Goal: Information Seeking & Learning: Learn about a topic

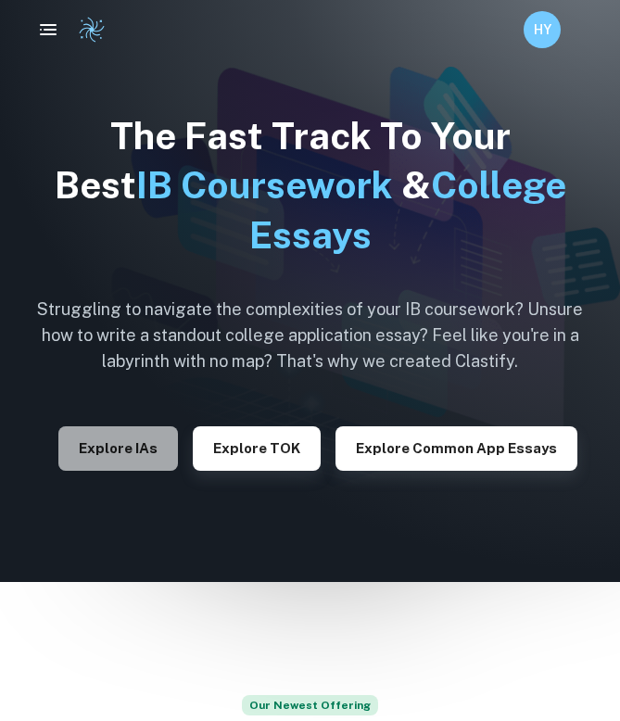
click at [150, 455] on button "Explore IAs" at bounding box center [118, 448] width 120 height 44
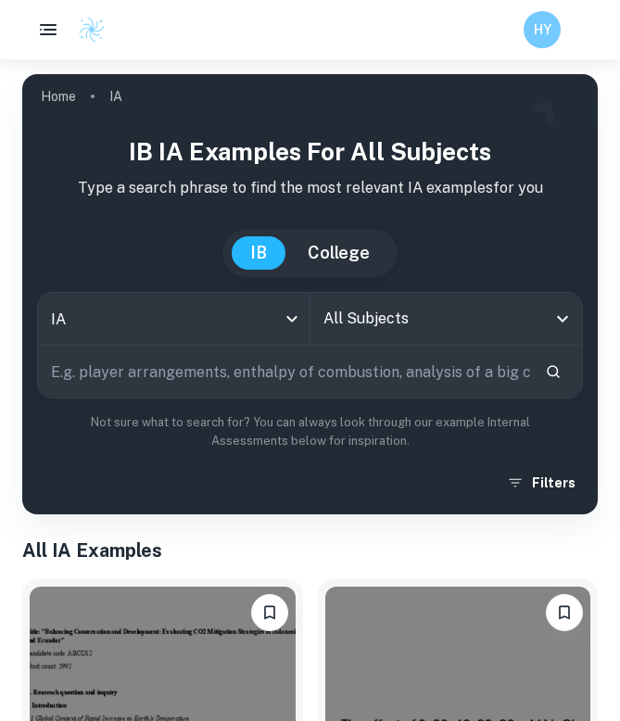
click at [358, 303] on input "All Subjects" at bounding box center [433, 318] width 228 height 35
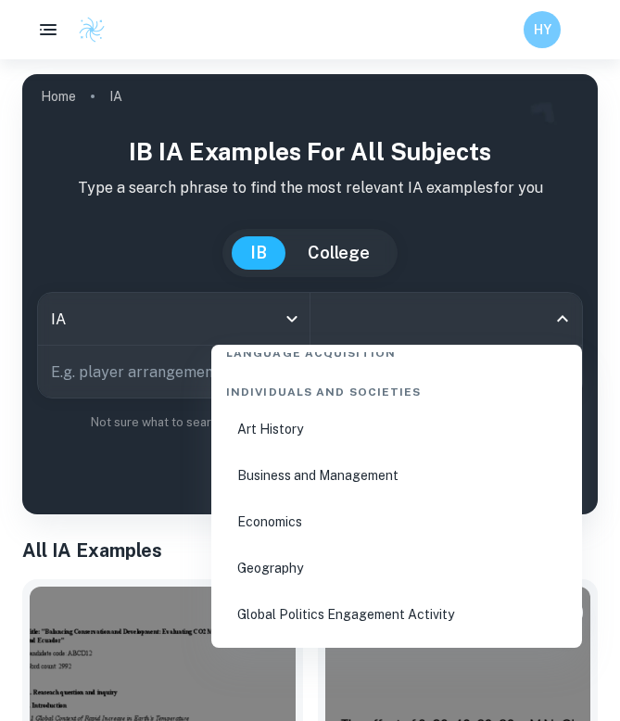
scroll to position [2184, 0]
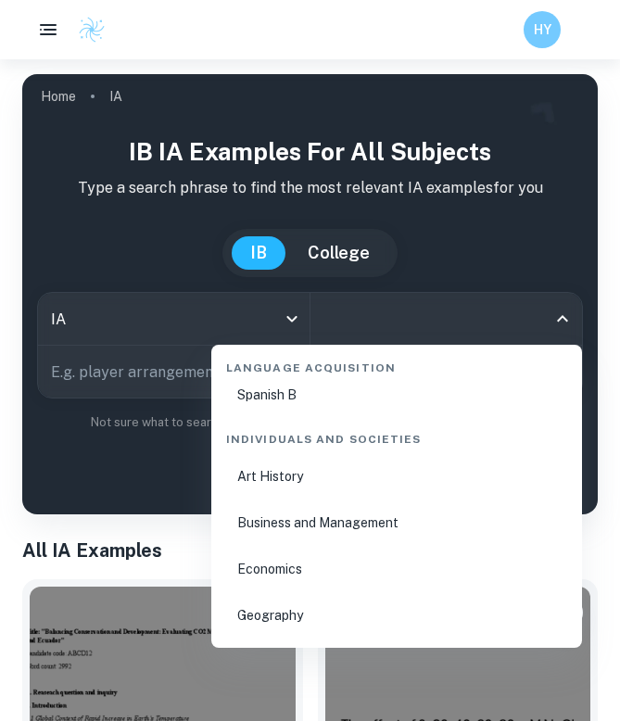
click at [294, 515] on li "Business and Management" at bounding box center [397, 522] width 356 height 43
type input "Business and Management"
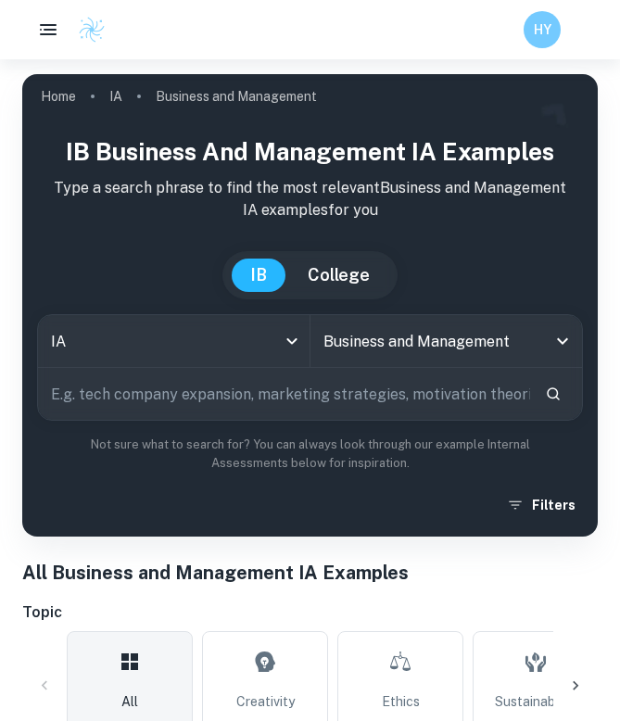
scroll to position [147, 0]
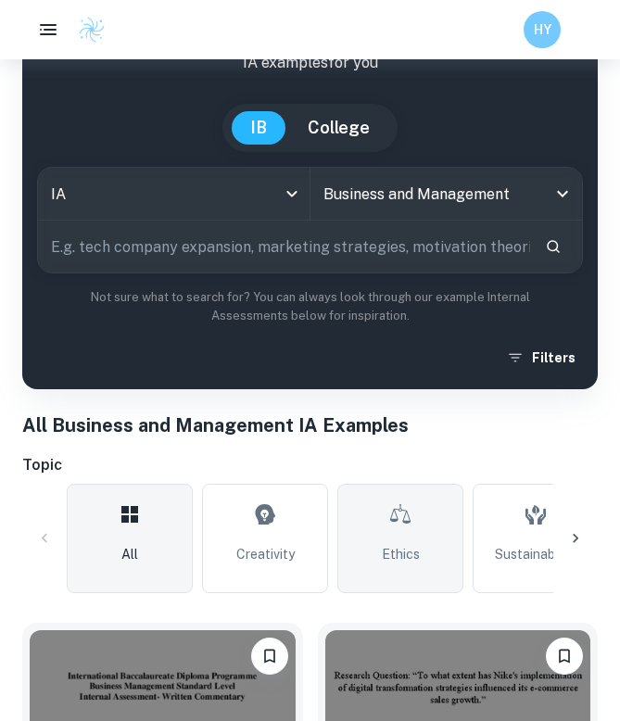
click at [425, 547] on link "Ethics" at bounding box center [400, 538] width 126 height 109
type input "Ethics"
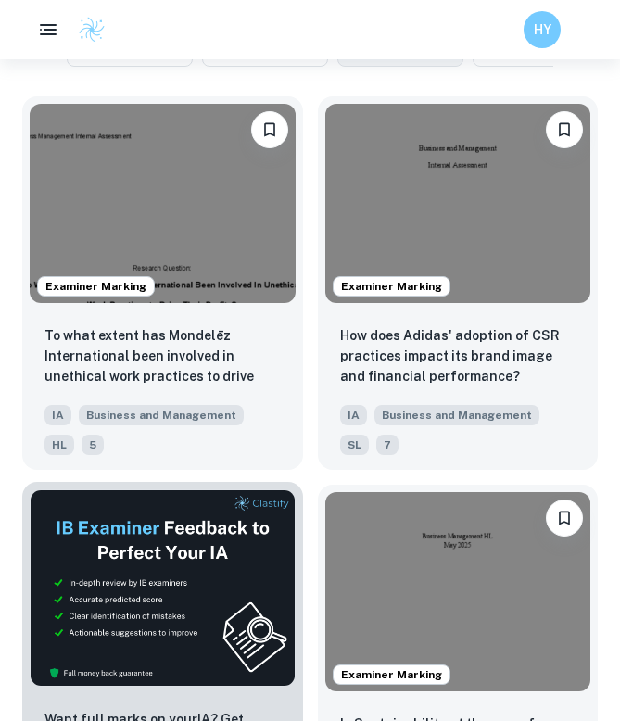
scroll to position [687, 0]
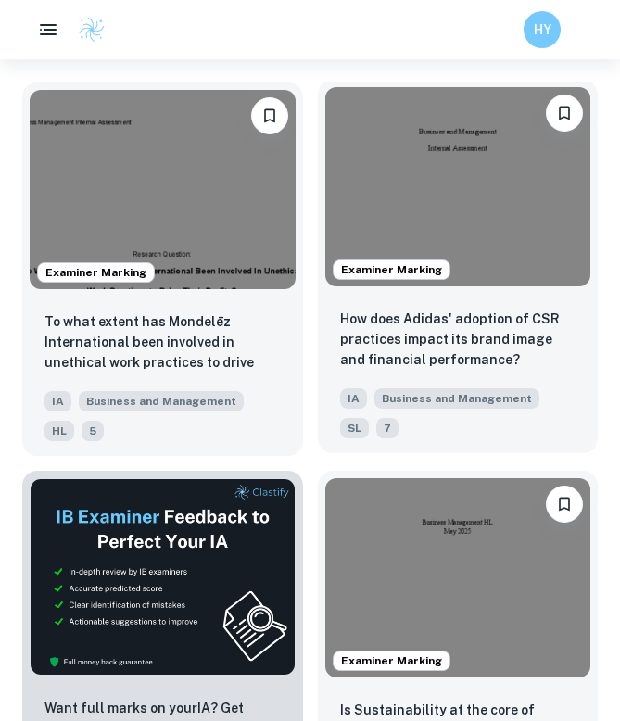
click at [462, 377] on div "How does Adidas' adoption of CSR practices impact its brand image and financial…" at bounding box center [458, 373] width 281 height 159
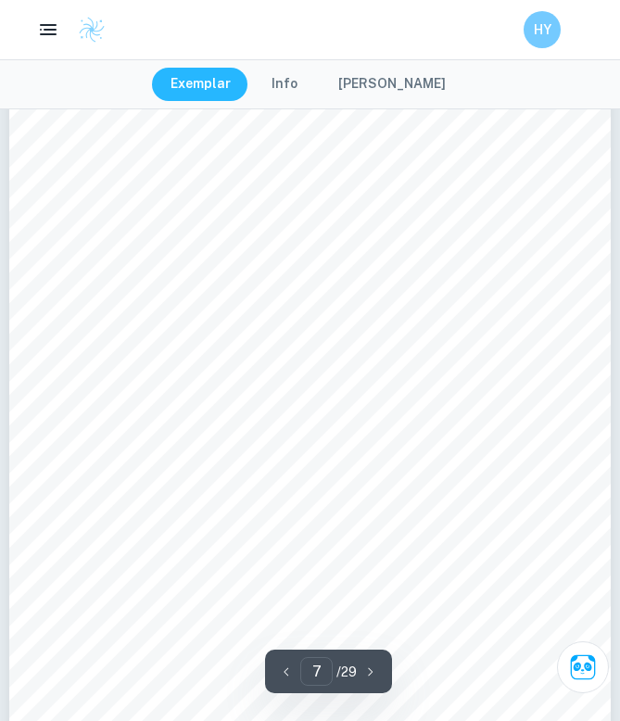
scroll to position [5465, 0]
type input "5"
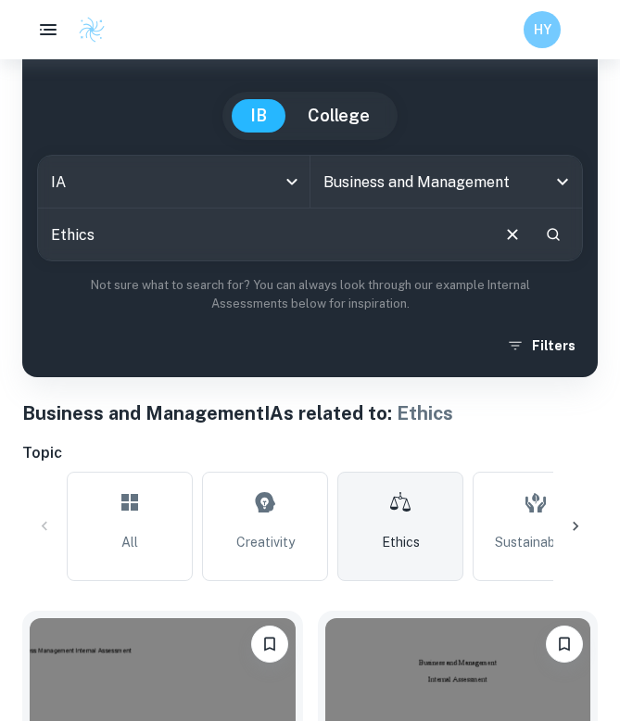
scroll to position [171, 0]
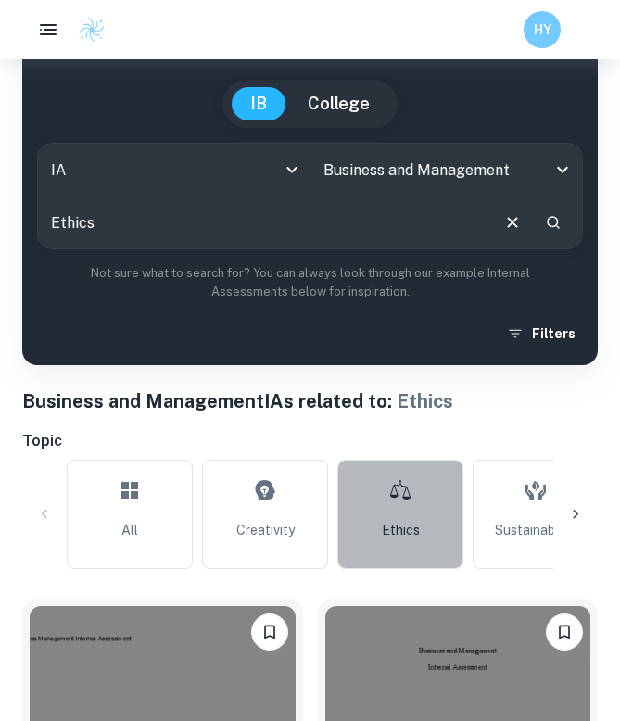
click at [391, 508] on icon at bounding box center [400, 490] width 22 height 44
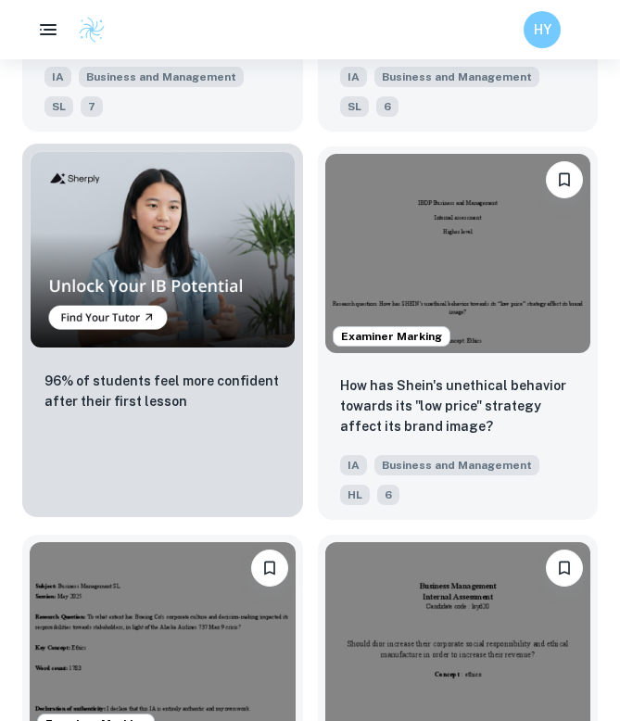
scroll to position [1797, 0]
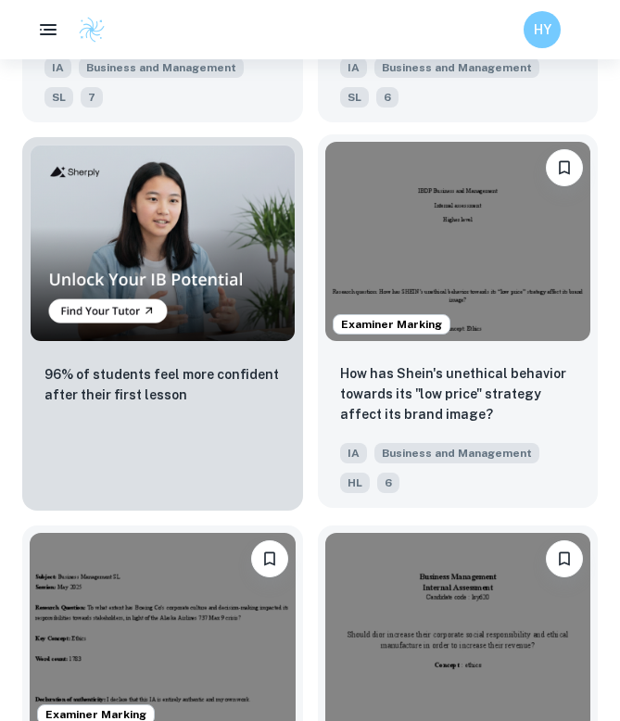
click at [427, 417] on p "How has Shein's unethical behavior towards its "low price" strategy affect its …" at bounding box center [458, 393] width 236 height 61
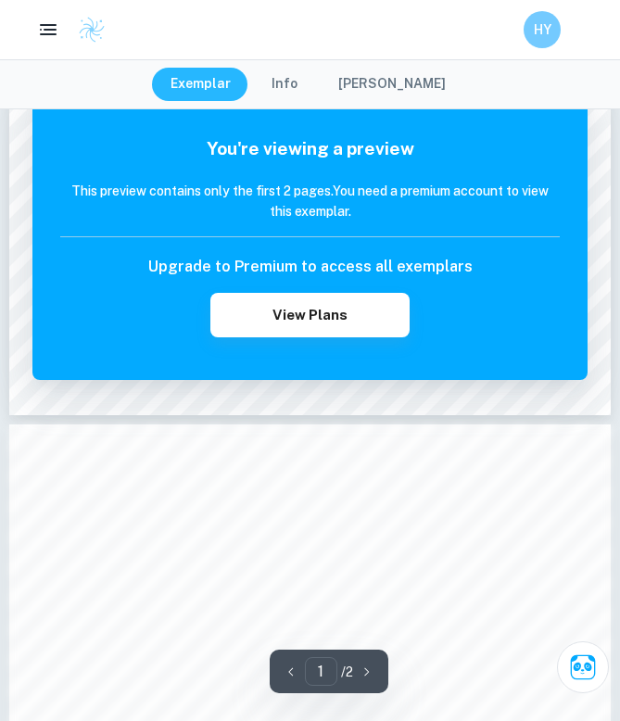
scroll to position [1099, 0]
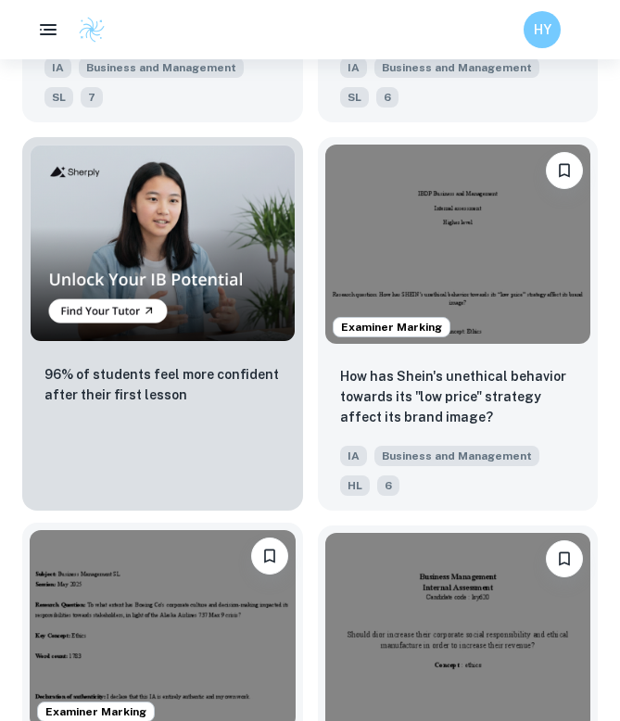
scroll to position [2338, 0]
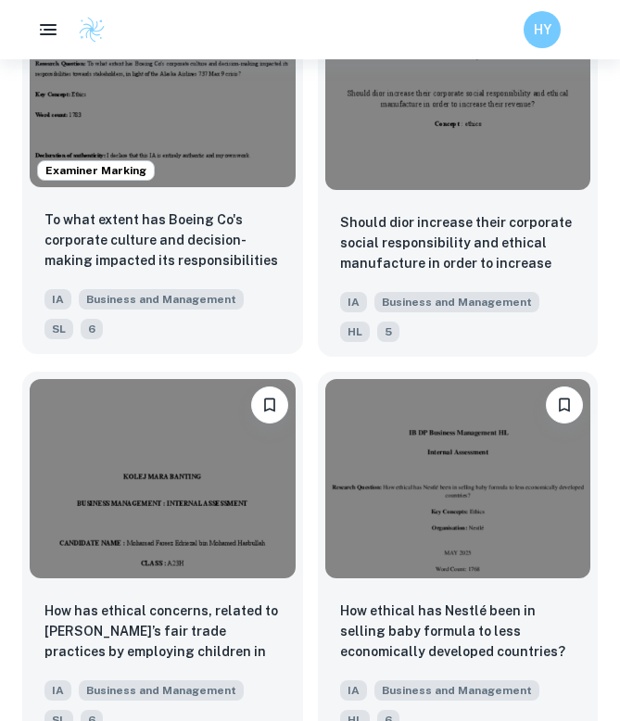
click at [195, 276] on div "To what extent has Boeing Co's corporate culture and decision-making impacted i…" at bounding box center [162, 274] width 281 height 159
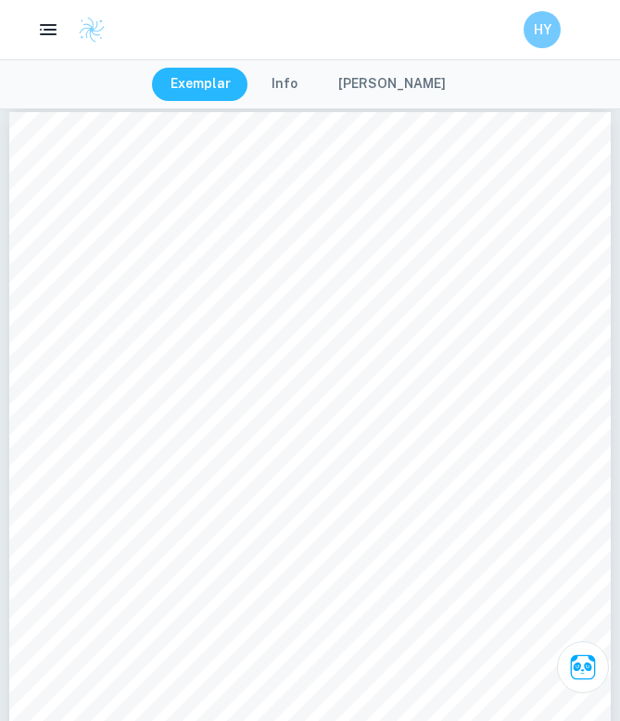
scroll to position [2587, 0]
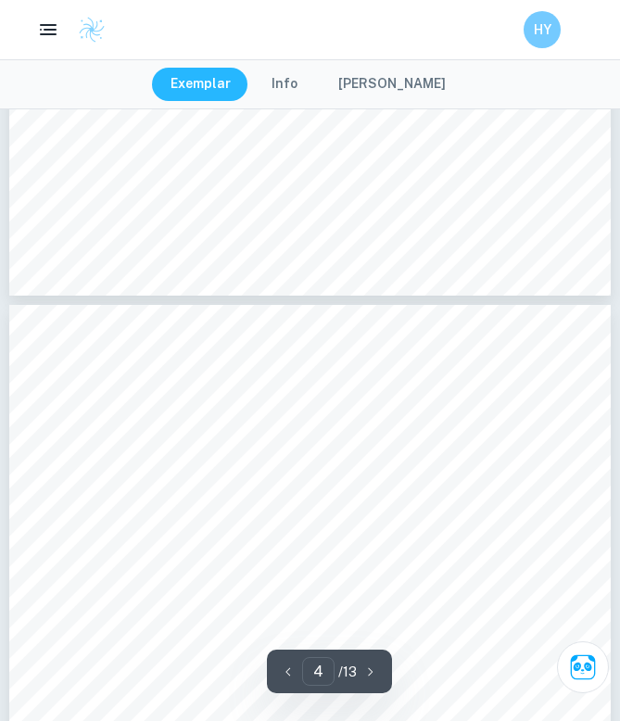
type input "3"
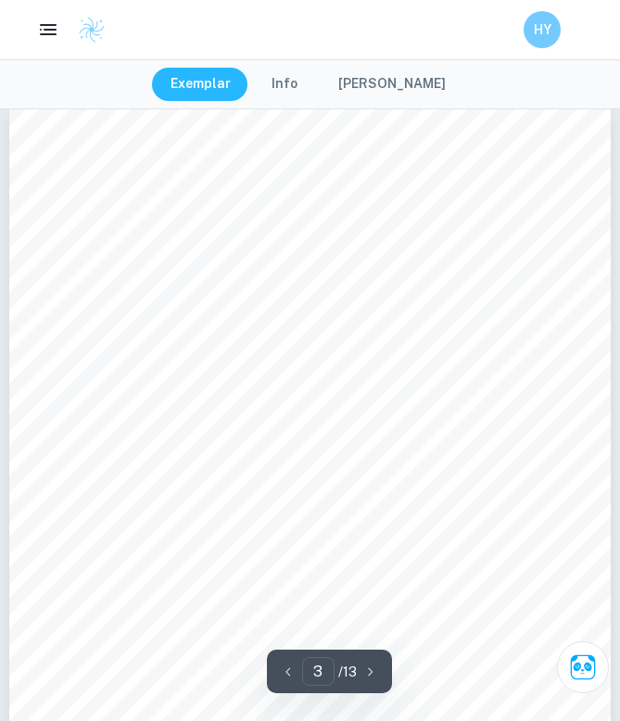
scroll to position [1963, 0]
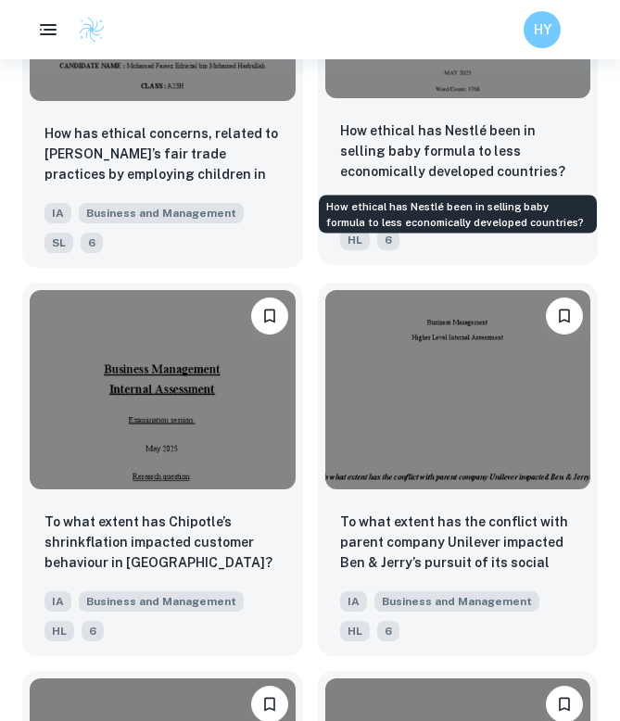
scroll to position [3068, 0]
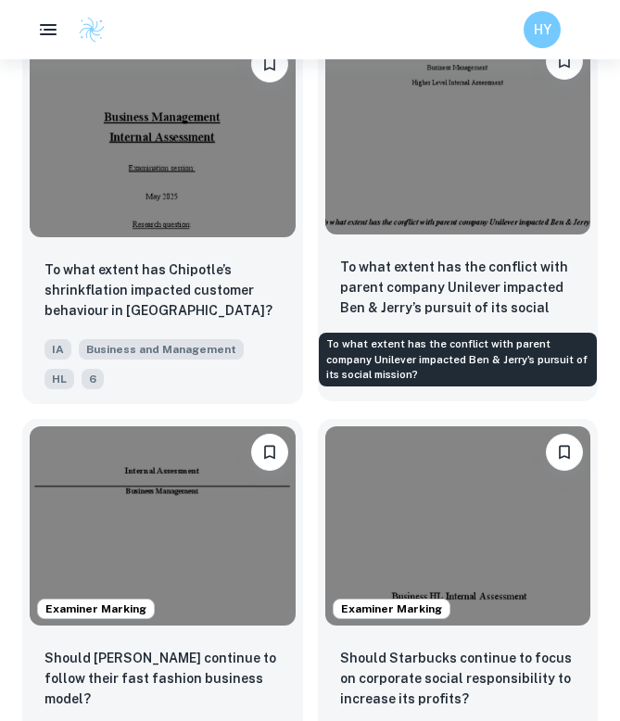
click at [443, 288] on p "To what extent has the conflict with parent company Unilever impacted Ben & Jer…" at bounding box center [458, 288] width 236 height 63
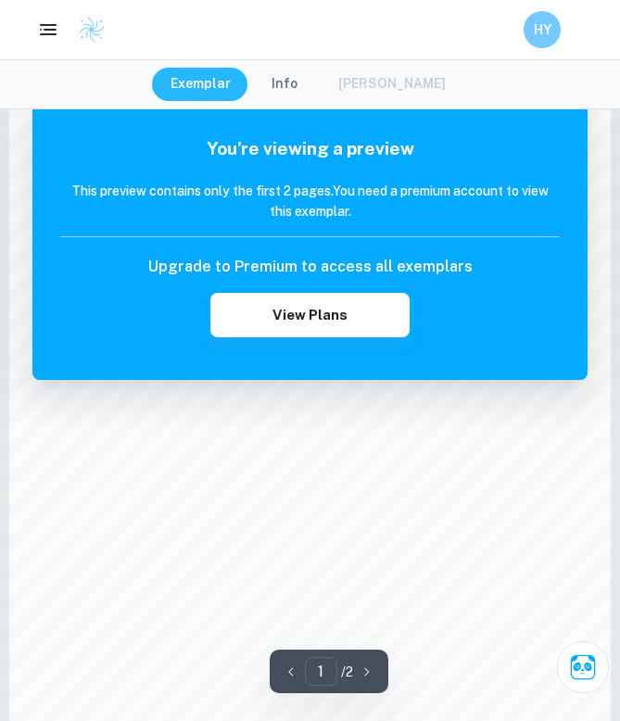
scroll to position [1241, 0]
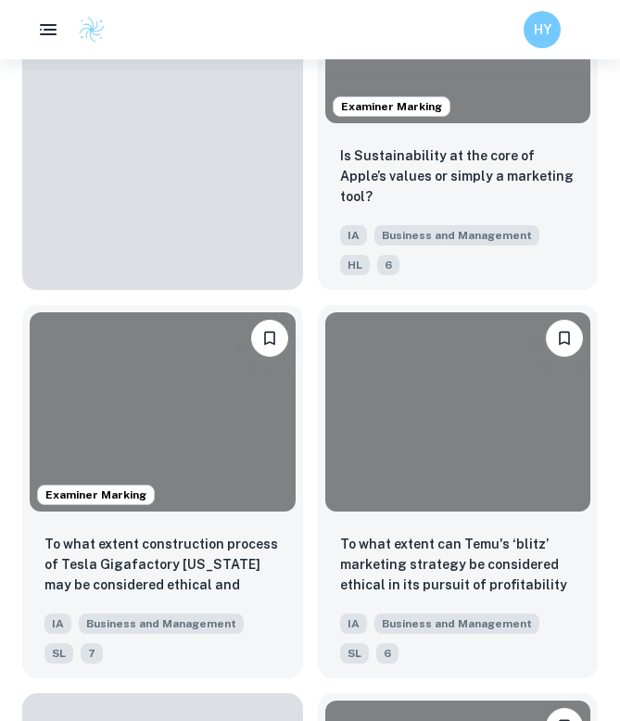
scroll to position [3068, 0]
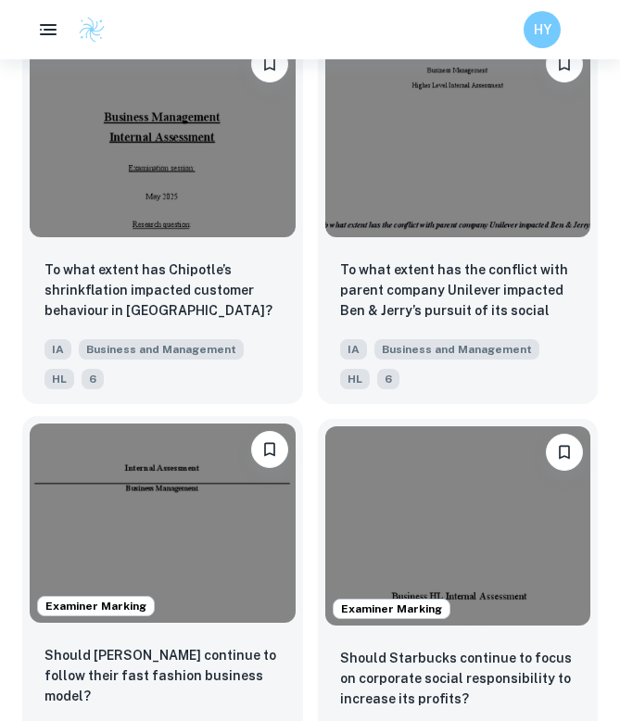
click at [209, 515] on img at bounding box center [163, 522] width 266 height 199
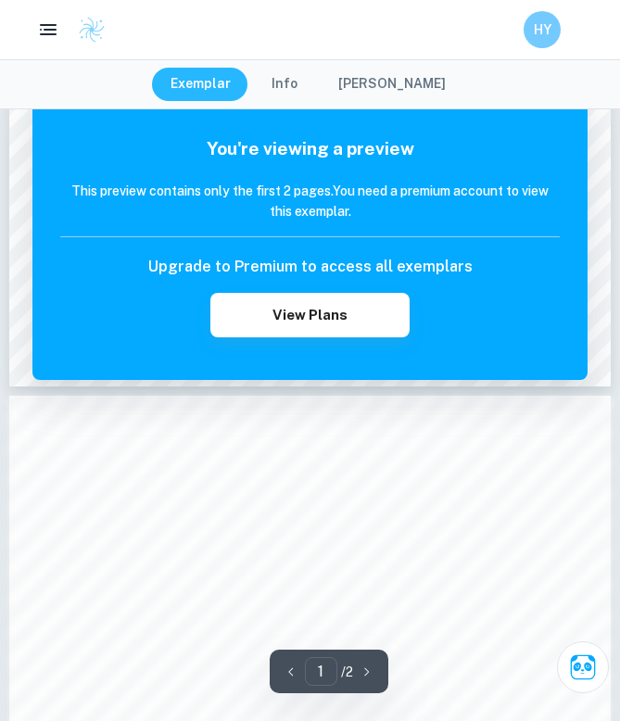
scroll to position [1099, 0]
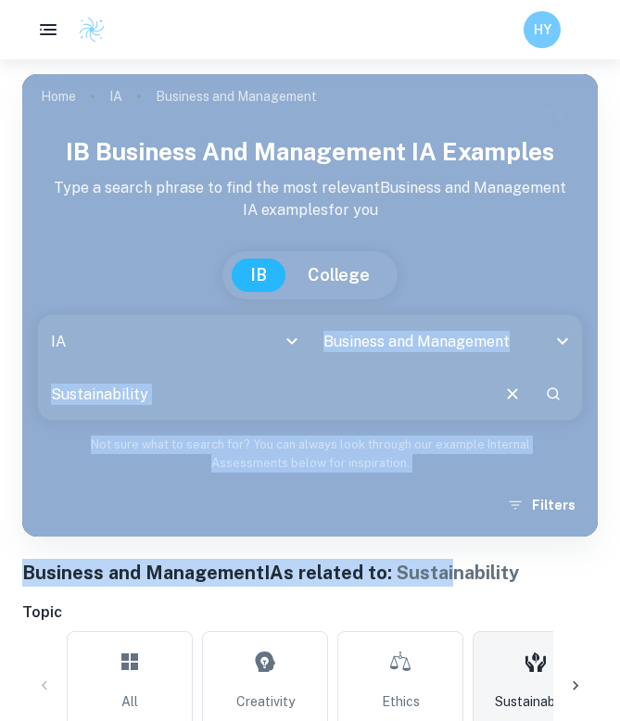
drag, startPoint x: 425, startPoint y: 228, endPoint x: 425, endPoint y: 209, distance: 18.5
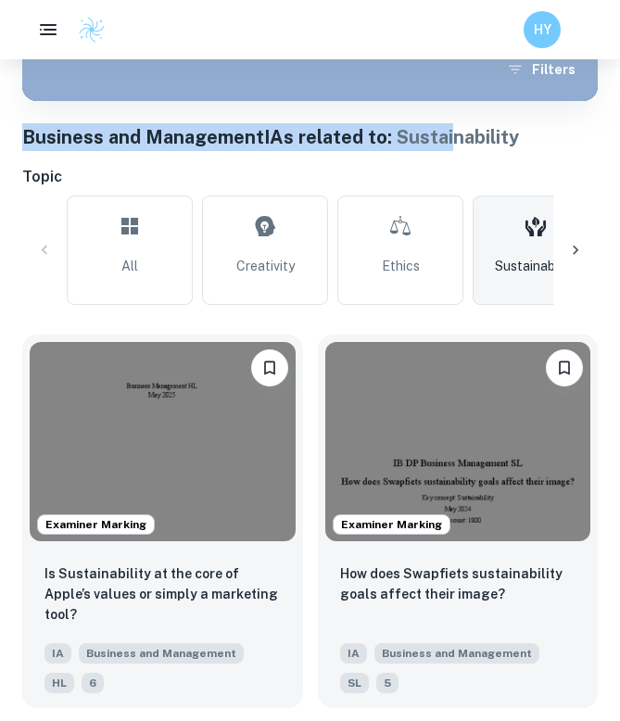
scroll to position [259, 0]
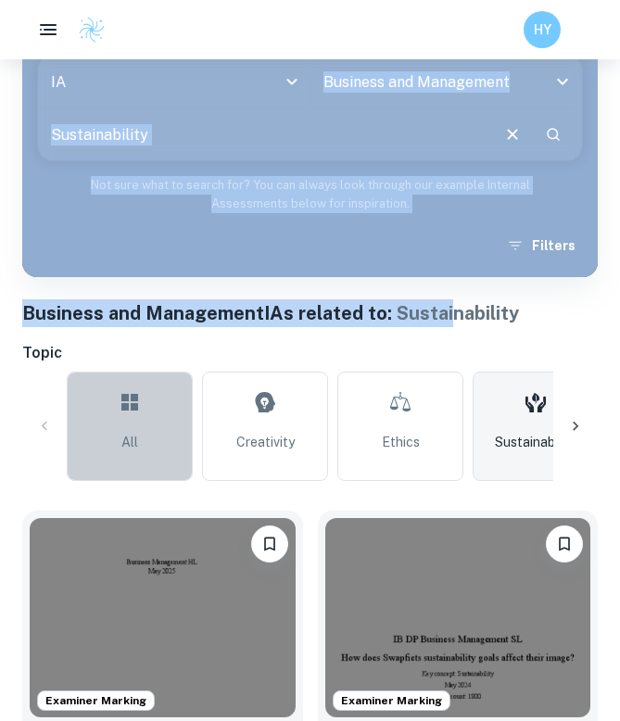
click at [107, 459] on link "All" at bounding box center [130, 426] width 126 height 109
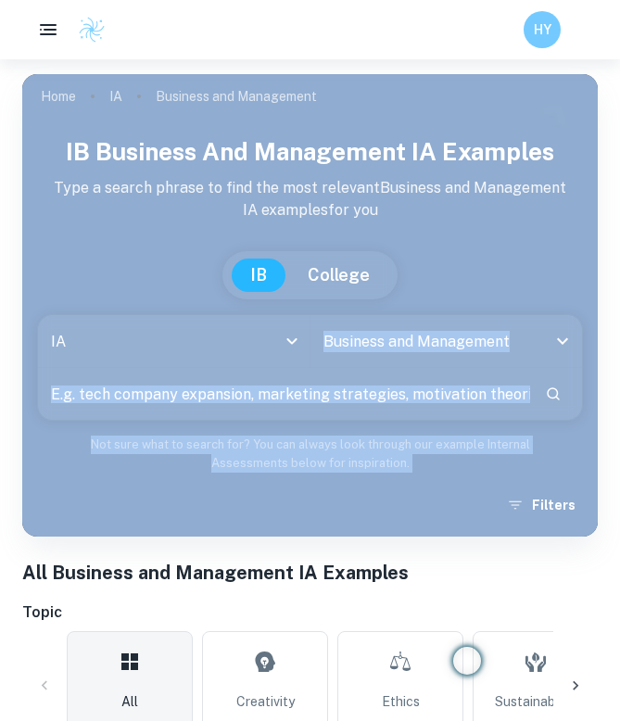
scroll to position [336, 0]
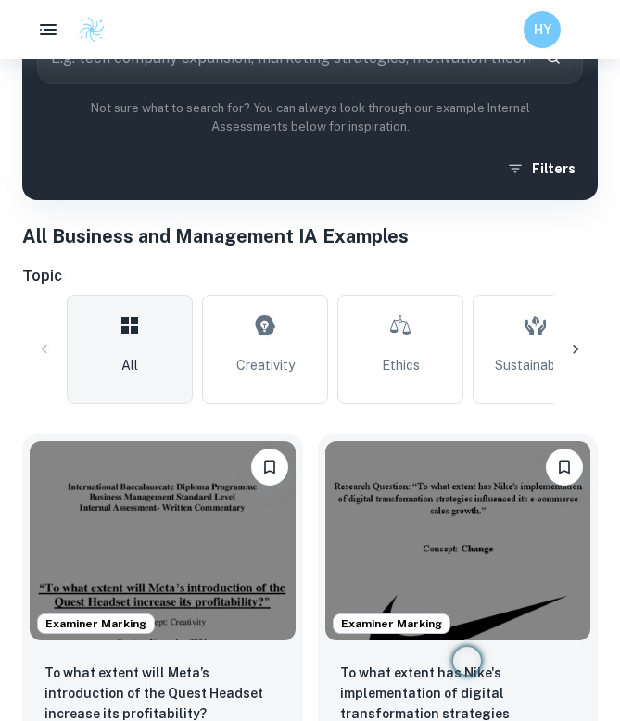
click at [462, 233] on h1 "All Business and Management IA Examples" at bounding box center [309, 236] width 575 height 28
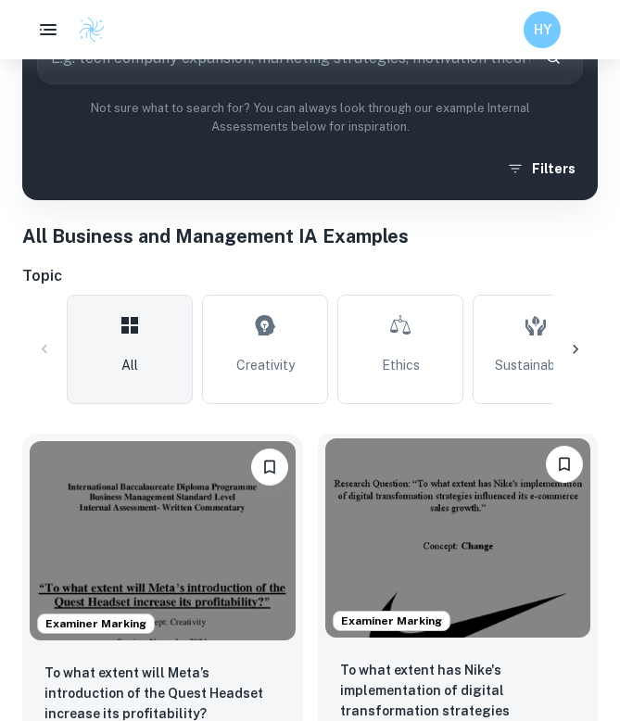
scroll to position [523, 0]
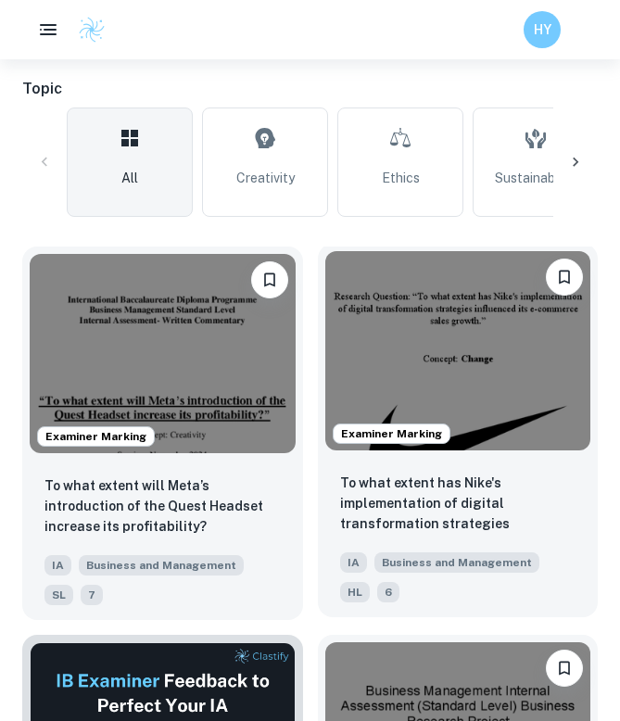
click at [450, 372] on img at bounding box center [458, 350] width 266 height 199
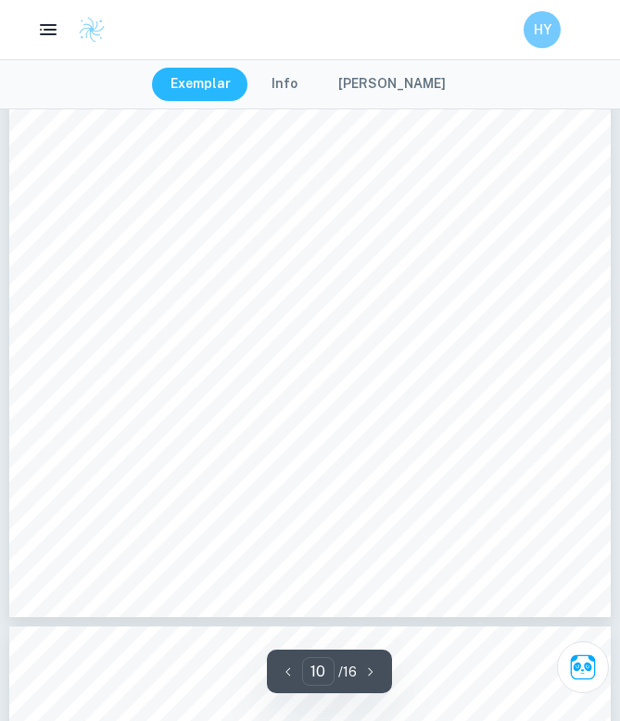
scroll to position [7555, 0]
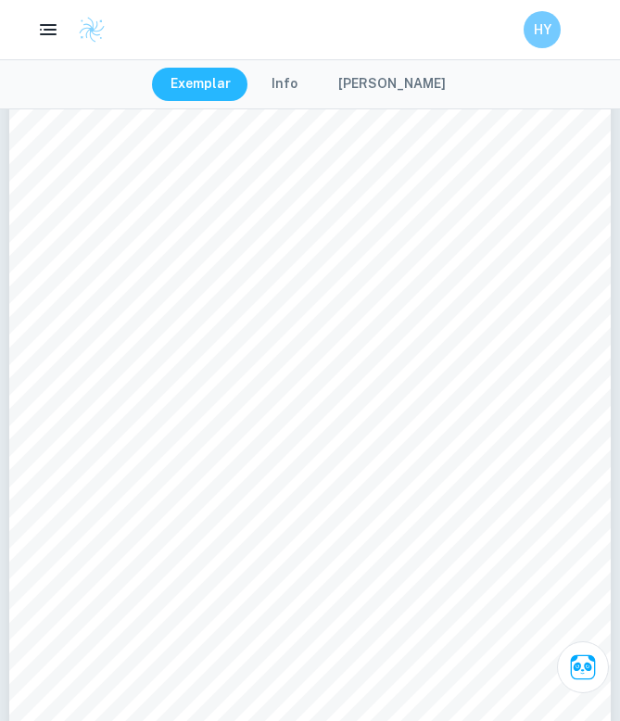
type input "3"
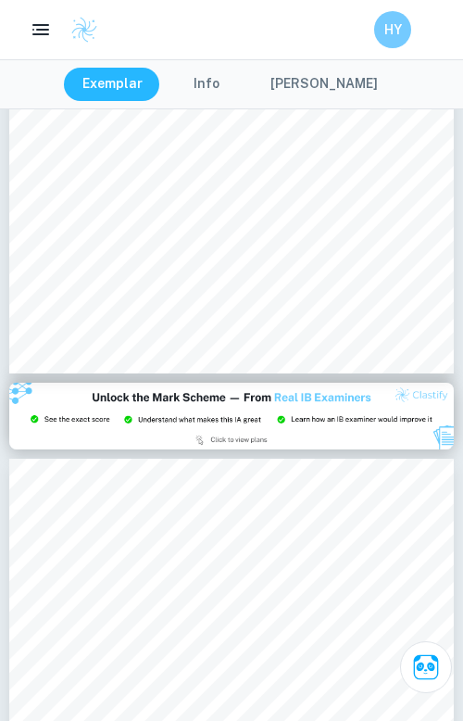
scroll to position [921, 0]
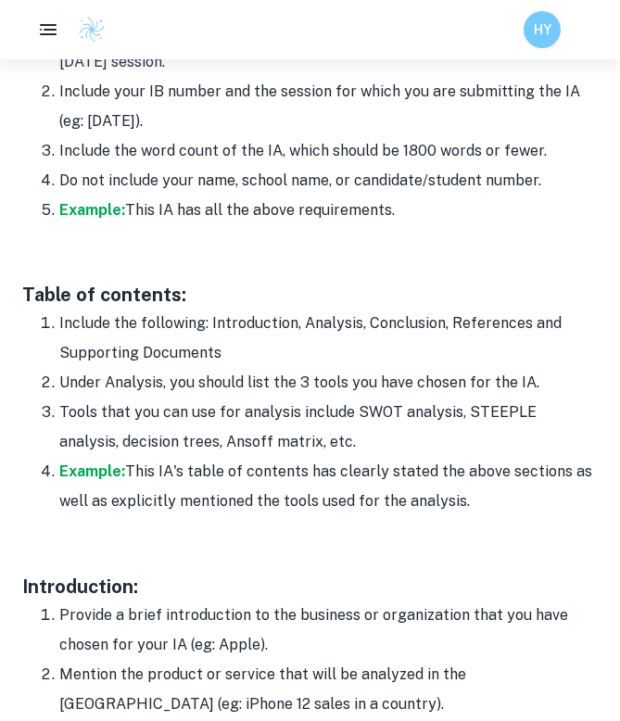
scroll to position [1222, 0]
